Goal: Check status

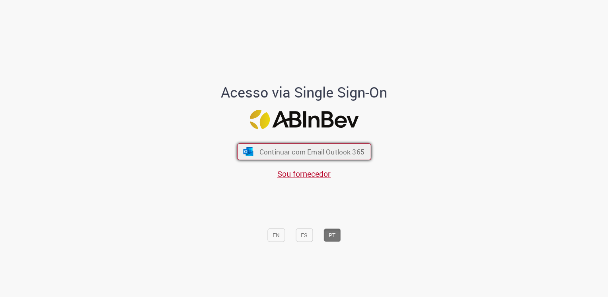
click at [323, 156] on span "Continuar com Email Outlook 365" at bounding box center [311, 151] width 105 height 9
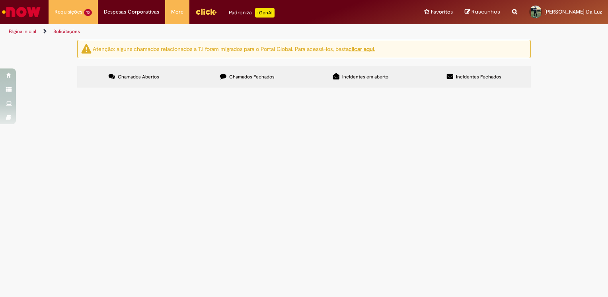
click at [0, 0] on span "Cadastro de Material" at bounding box center [0, 0] width 0 height 0
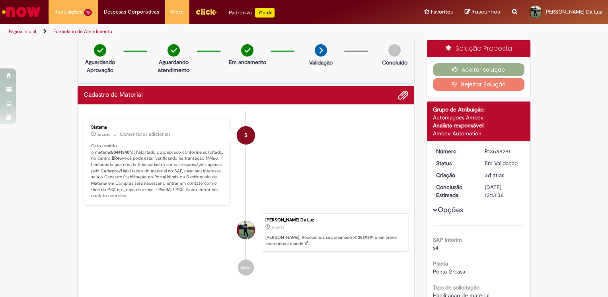
click at [119, 153] on b "50441340" at bounding box center [120, 152] width 18 height 6
copy p "50441340"
click at [327, 114] on ul "S Sistema 3d atrás 3 dias atrás Comentários adicionais Caro usuário, o material…" at bounding box center [246, 197] width 325 height 173
